Goal: Transaction & Acquisition: Purchase product/service

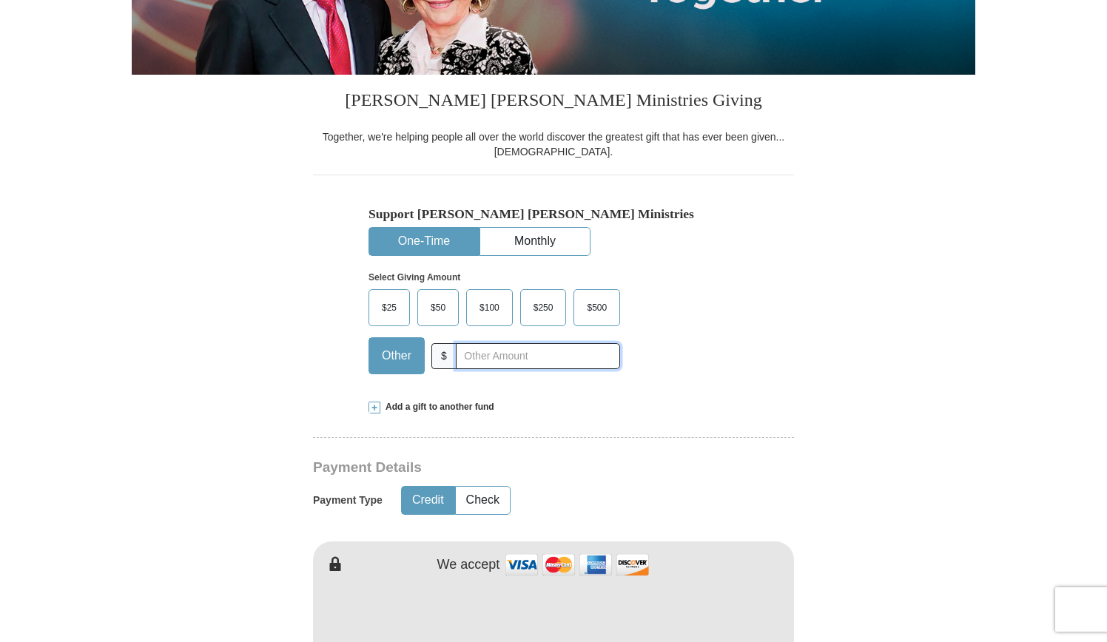
click at [482, 347] on input "text" at bounding box center [538, 356] width 164 height 26
type input "400.00"
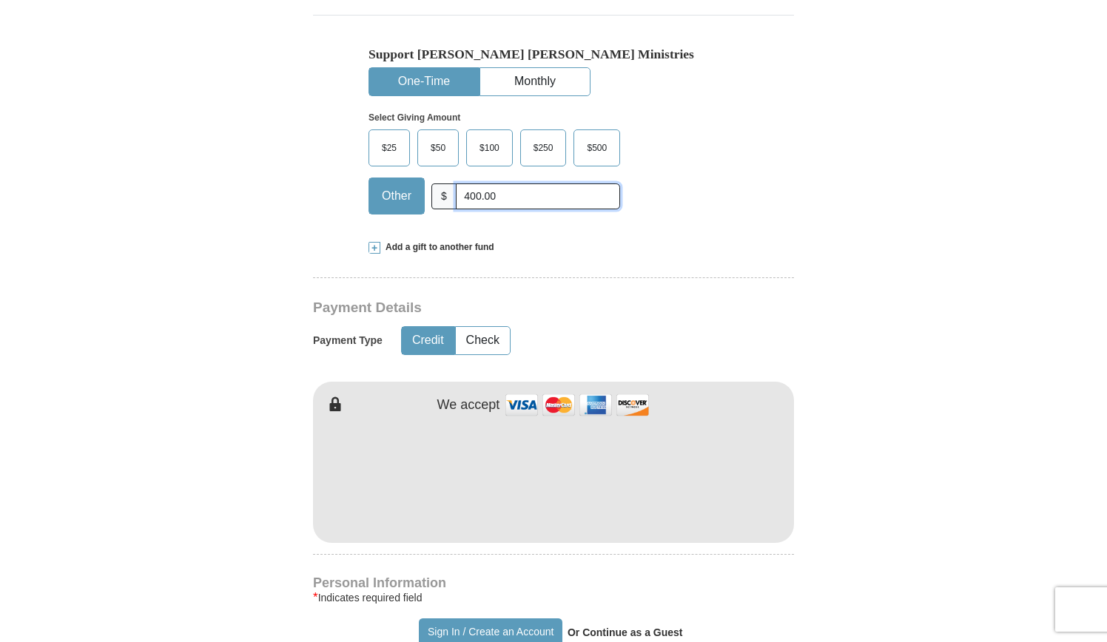
scroll to position [518, 0]
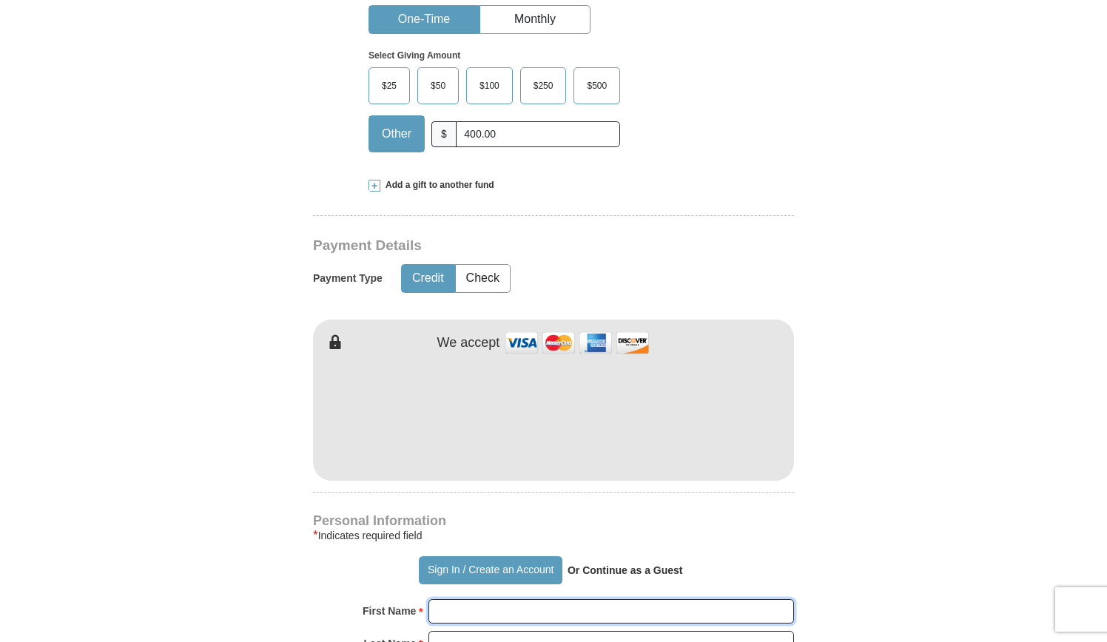
type input "[PERSON_NAME]"
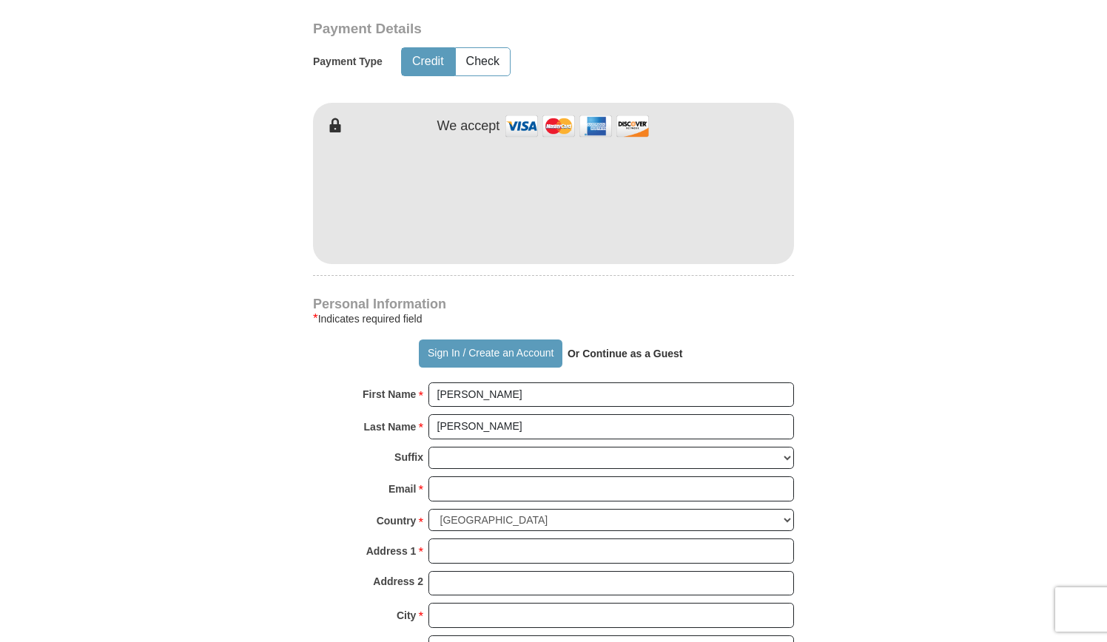
scroll to position [740, 0]
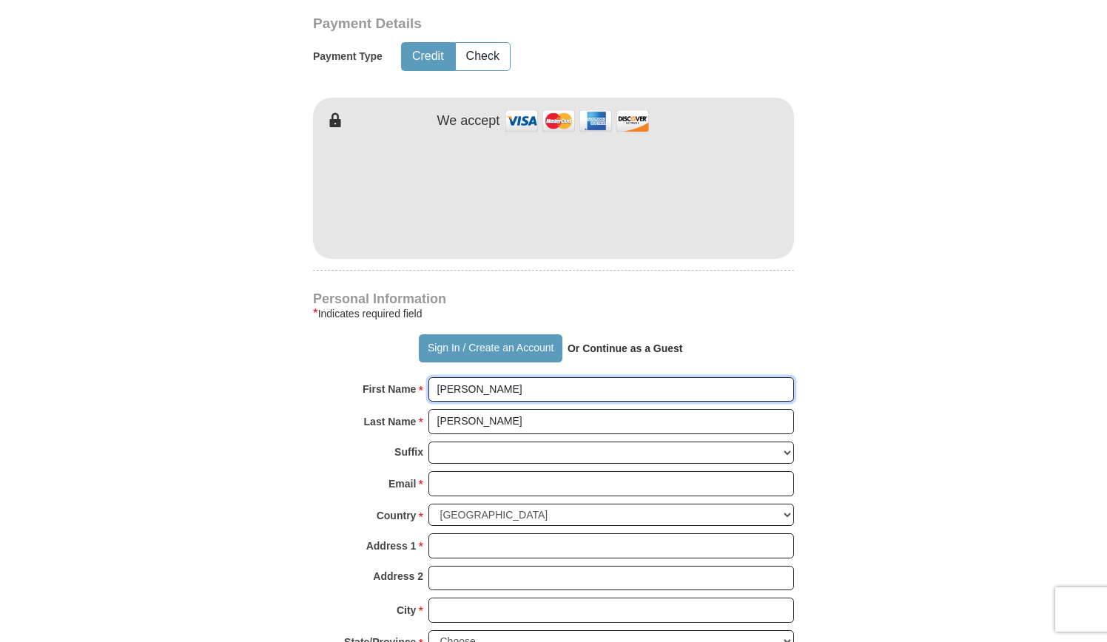
click at [526, 390] on input "[PERSON_NAME]" at bounding box center [610, 389] width 365 height 25
type input "[PERSON_NAME] and [PERSON_NAME]"
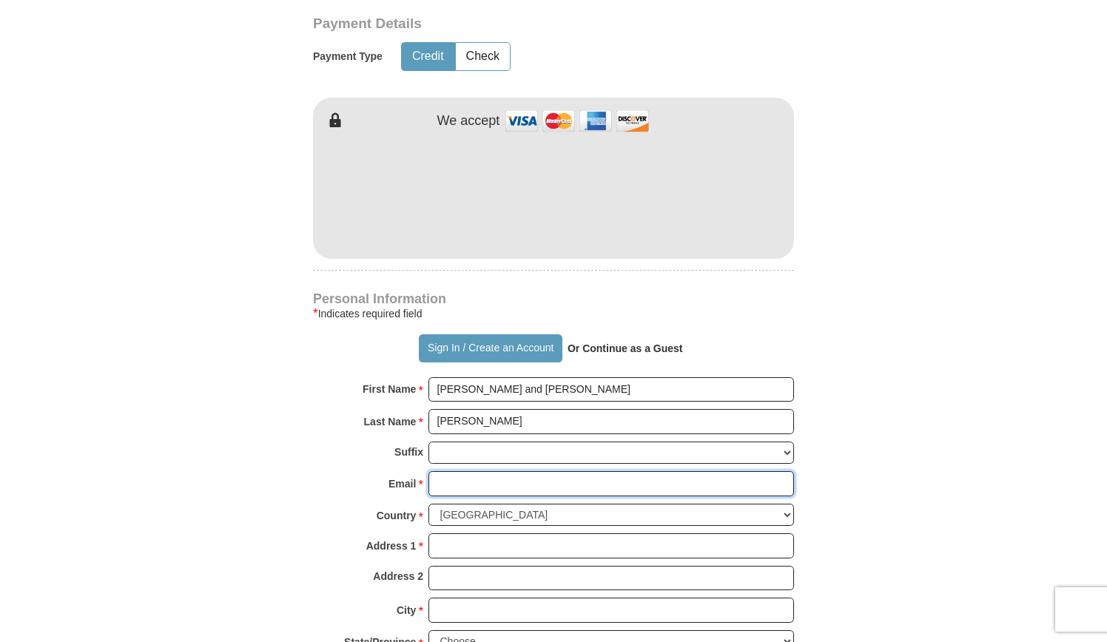
click at [457, 478] on input "Email *" at bounding box center [610, 483] width 365 height 25
type input "[EMAIL_ADDRESS][DOMAIN_NAME]"
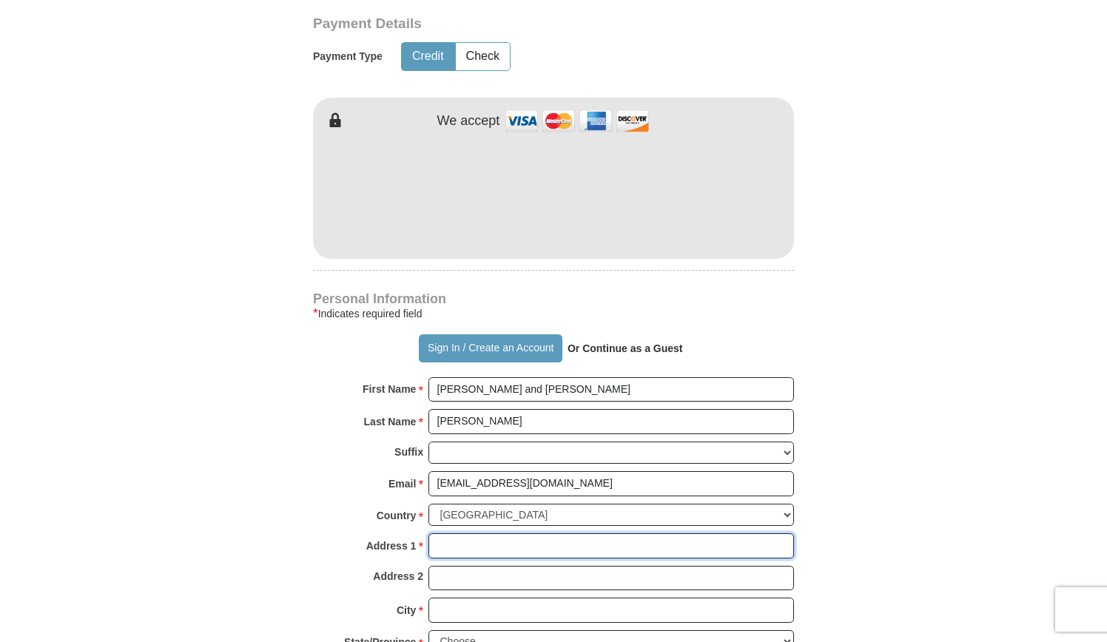
type input "[STREET_ADDRESS]"
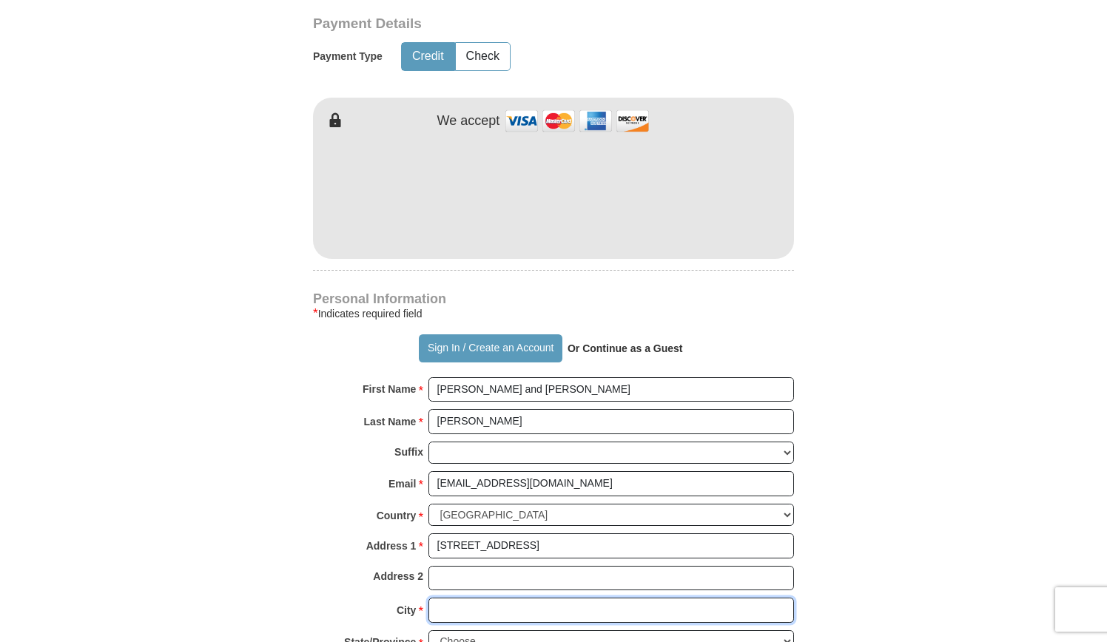
type input "Cumming"
select select "GA"
type input "30041"
type input "7706524670"
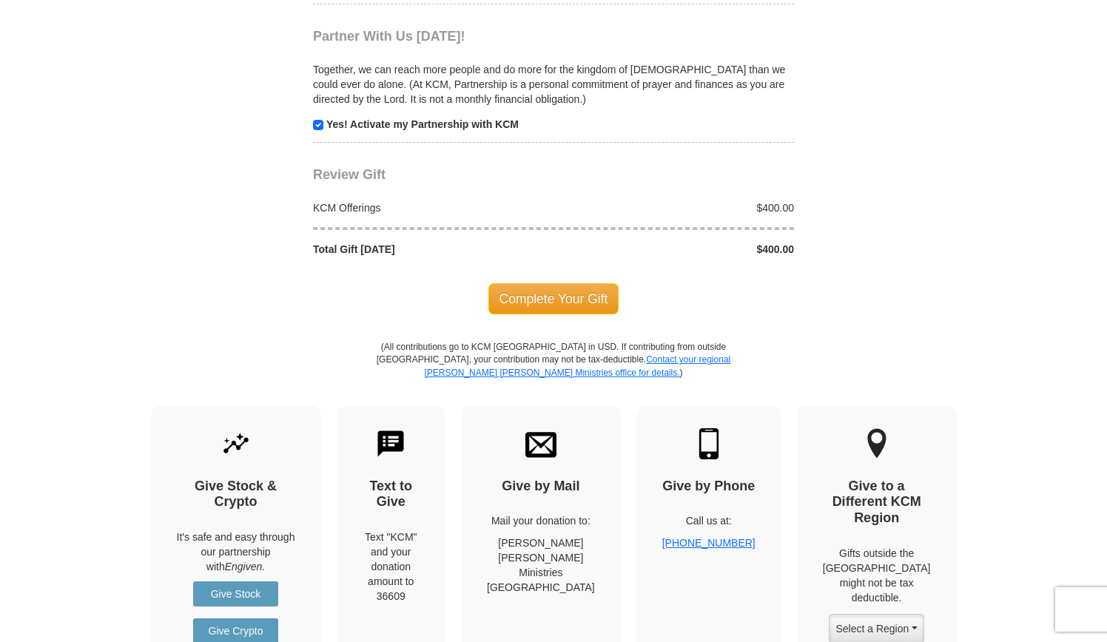
scroll to position [1627, 0]
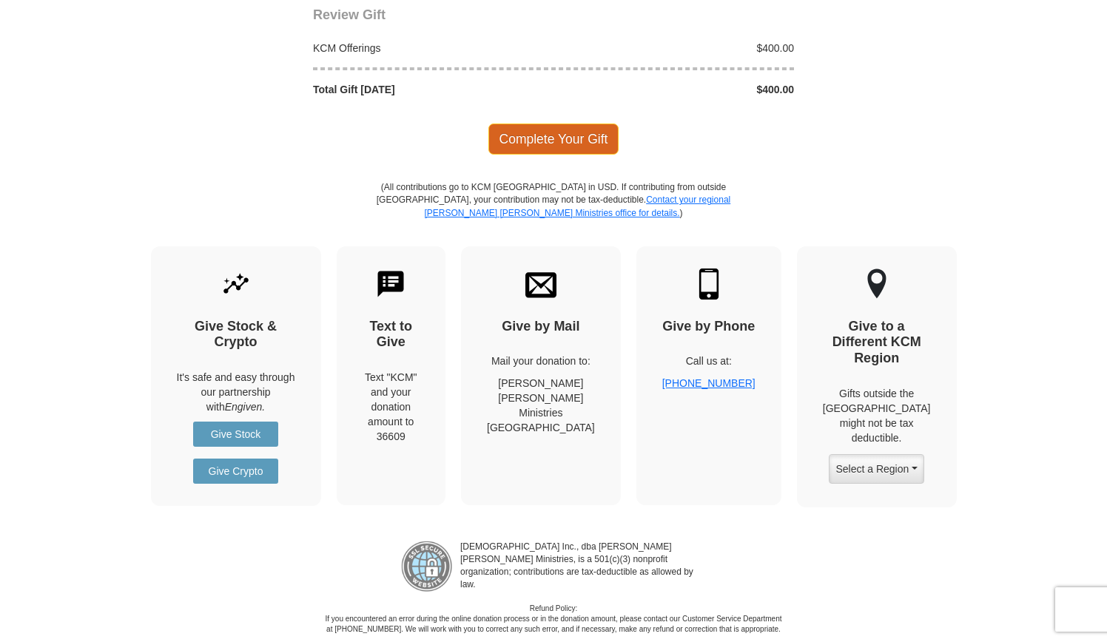
click at [556, 128] on span "Complete Your Gift" at bounding box center [553, 139] width 131 height 31
